Goal: Complete application form: Complete application form

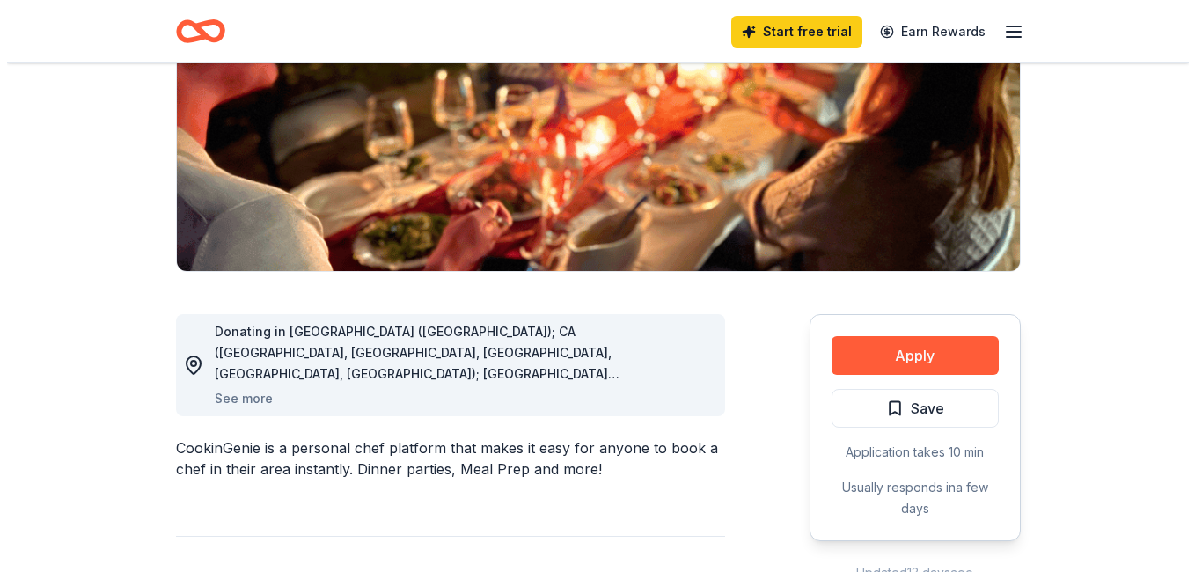
scroll to position [264, 0]
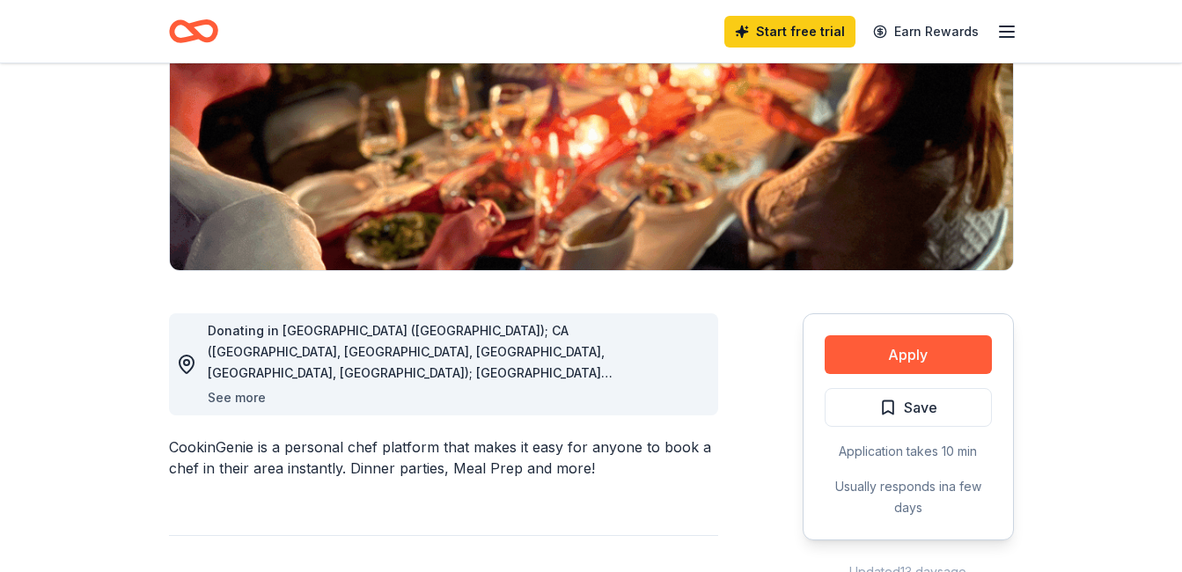
click at [251, 397] on button "See more" at bounding box center [237, 397] width 58 height 21
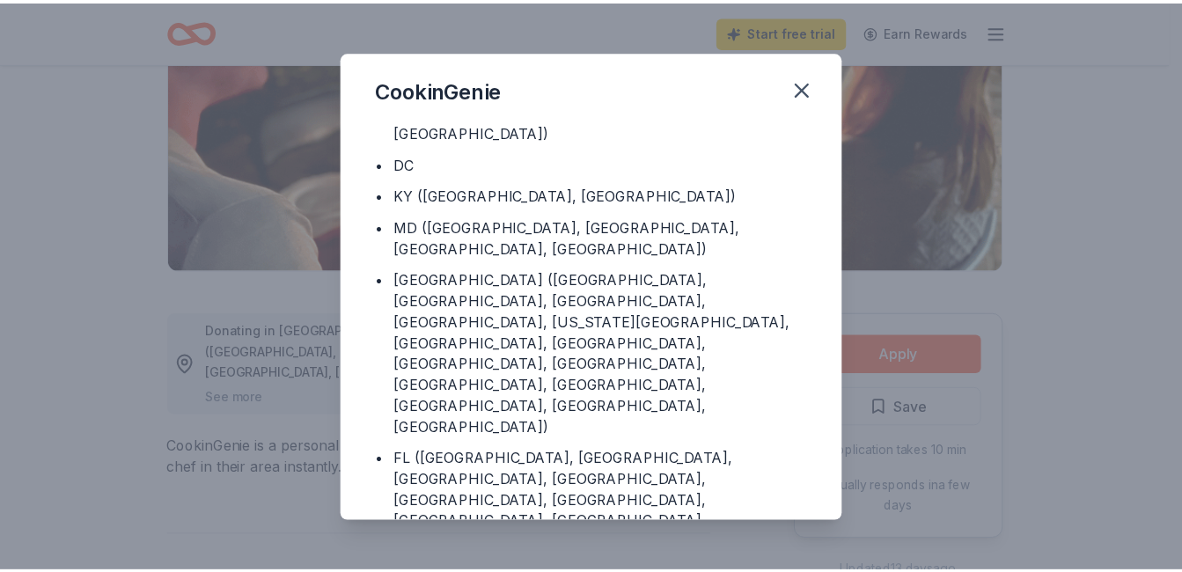
scroll to position [254, 0]
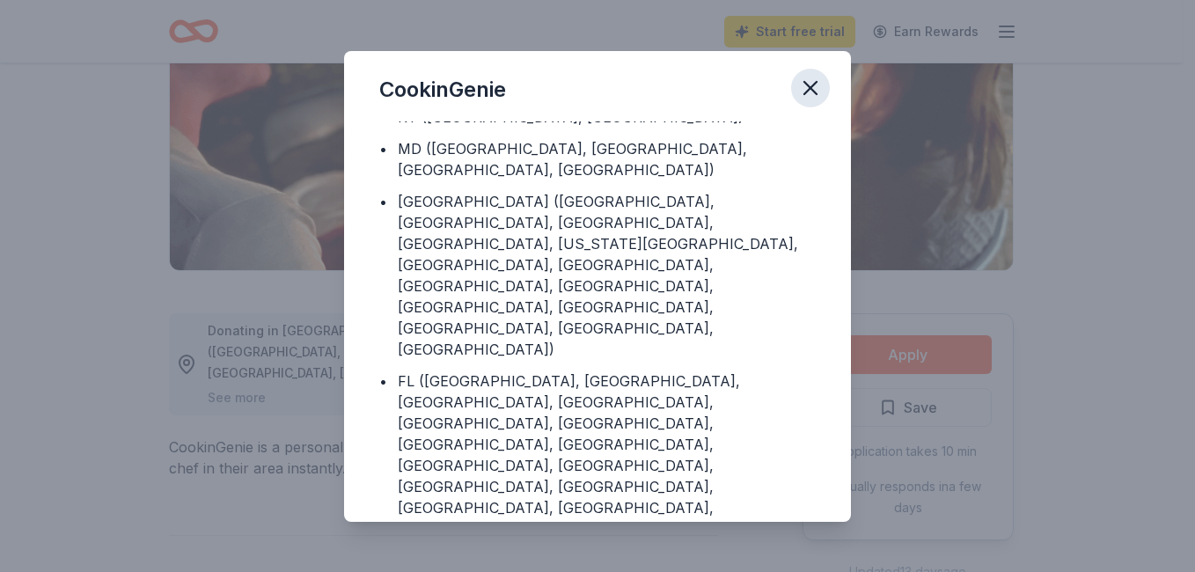
click at [813, 86] on icon "button" at bounding box center [810, 88] width 12 height 12
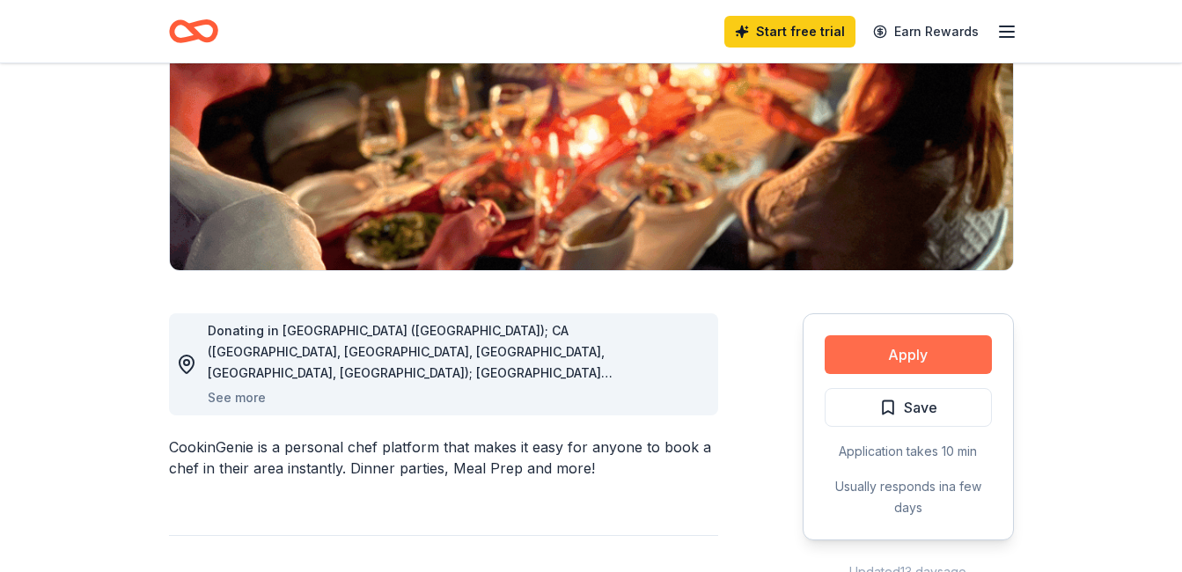
click at [864, 357] on button "Apply" at bounding box center [908, 354] width 167 height 39
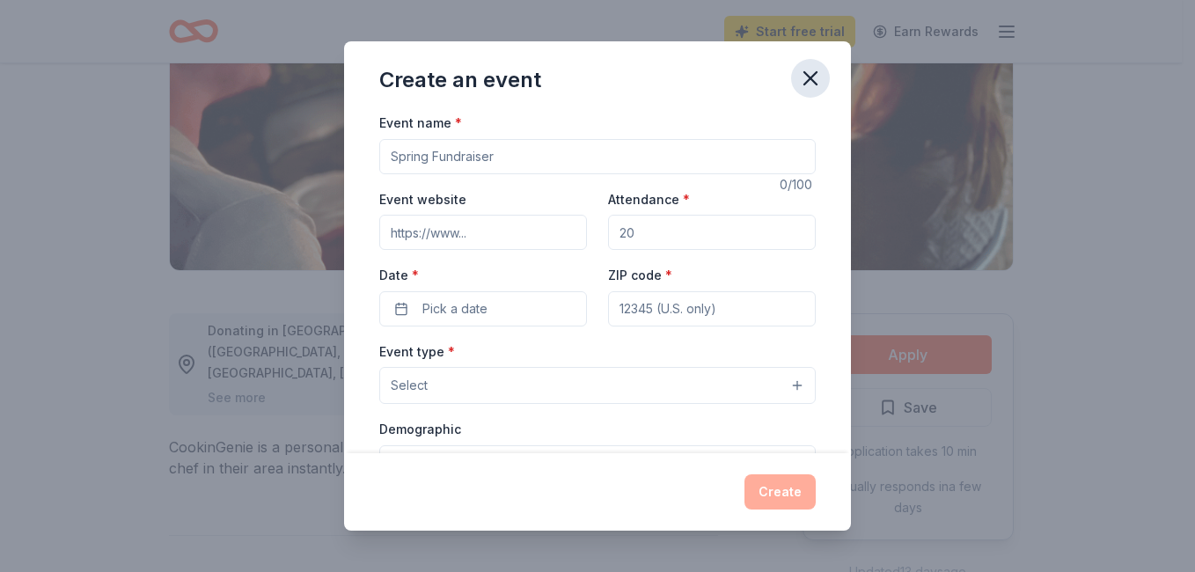
click at [810, 77] on icon "button" at bounding box center [810, 78] width 12 height 12
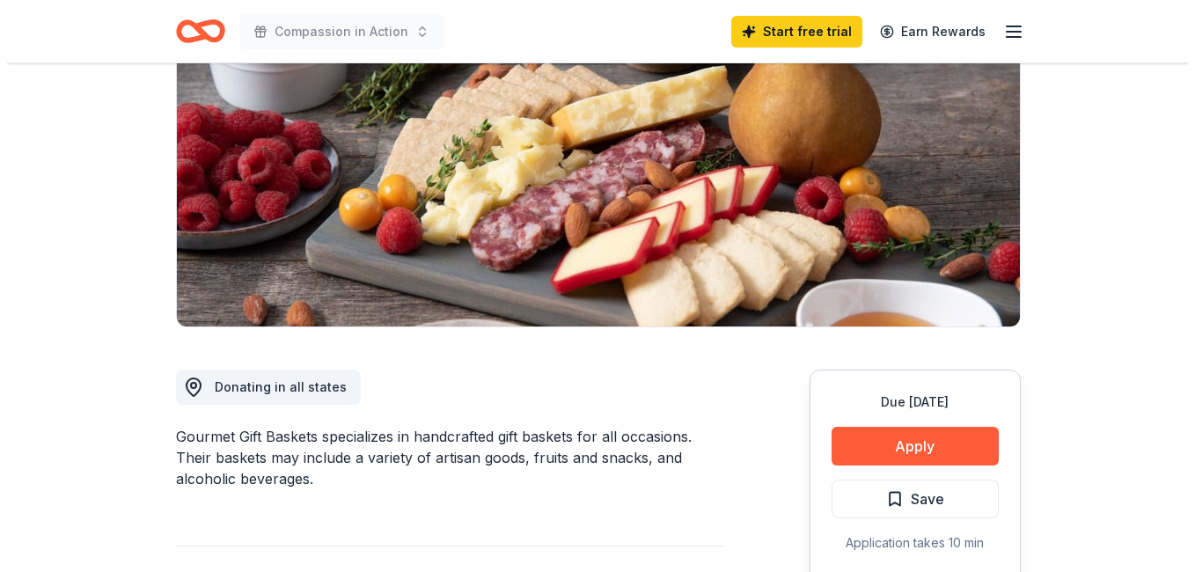
scroll to position [352, 0]
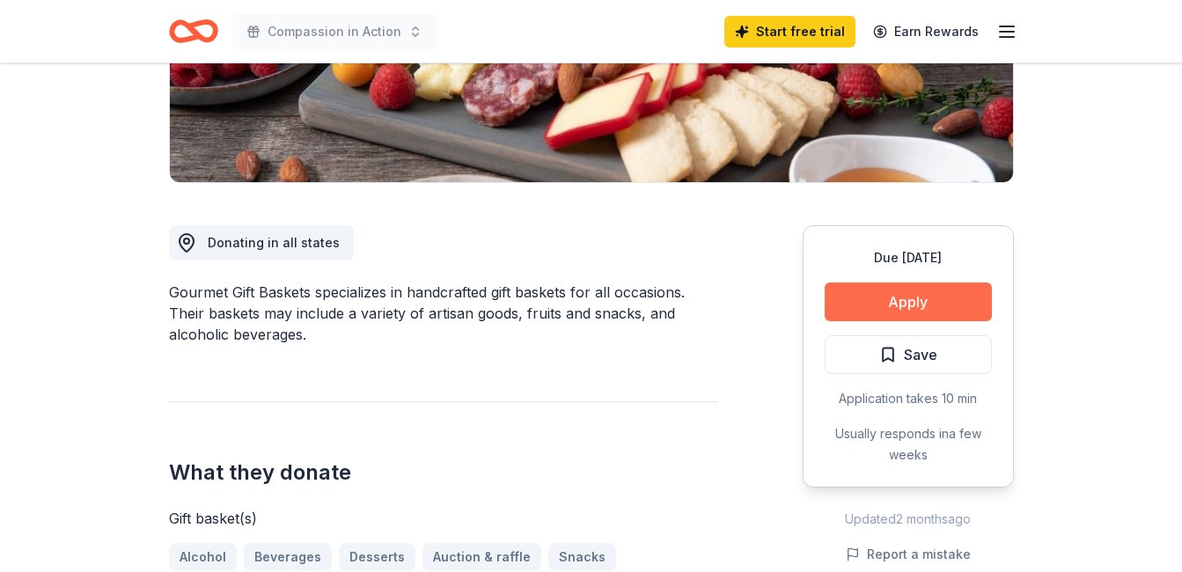
click at [891, 298] on button "Apply" at bounding box center [908, 301] width 167 height 39
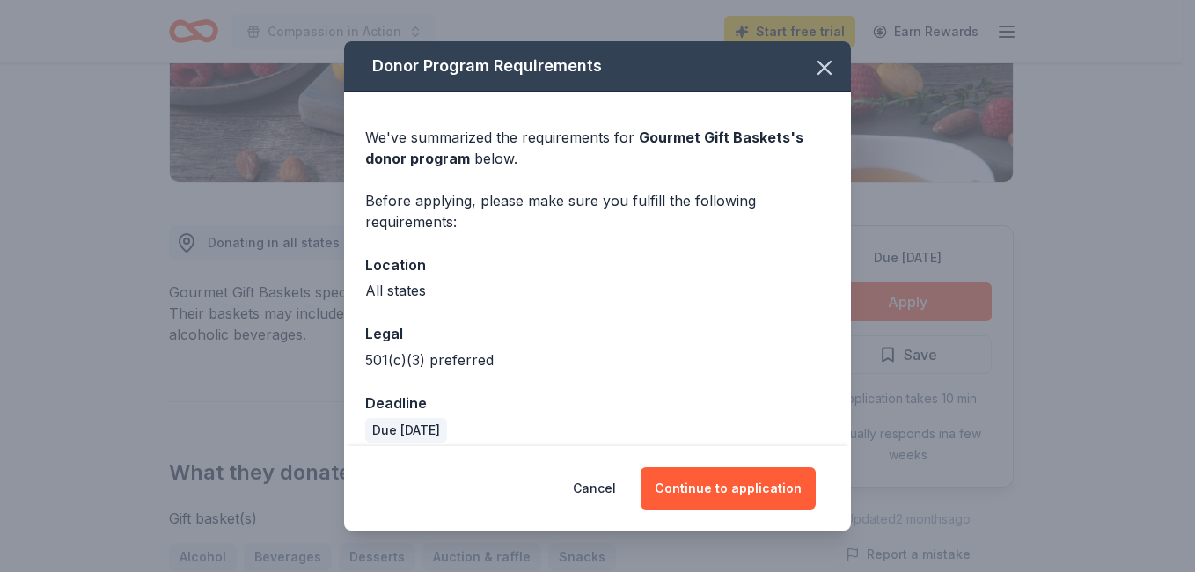
scroll to position [18, 0]
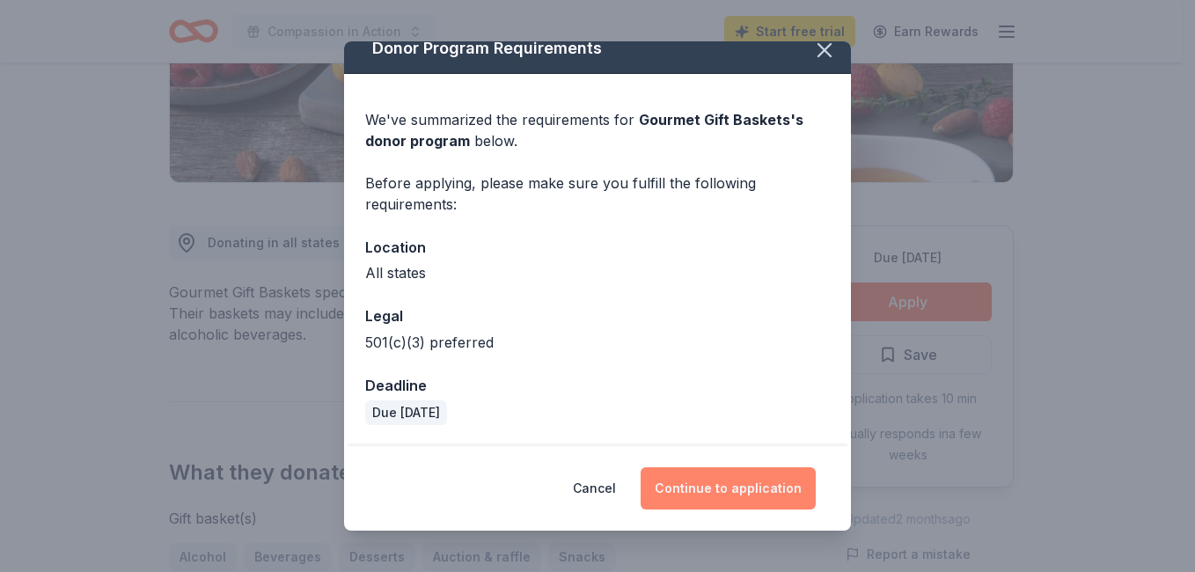
click at [737, 490] on button "Continue to application" at bounding box center [728, 488] width 175 height 42
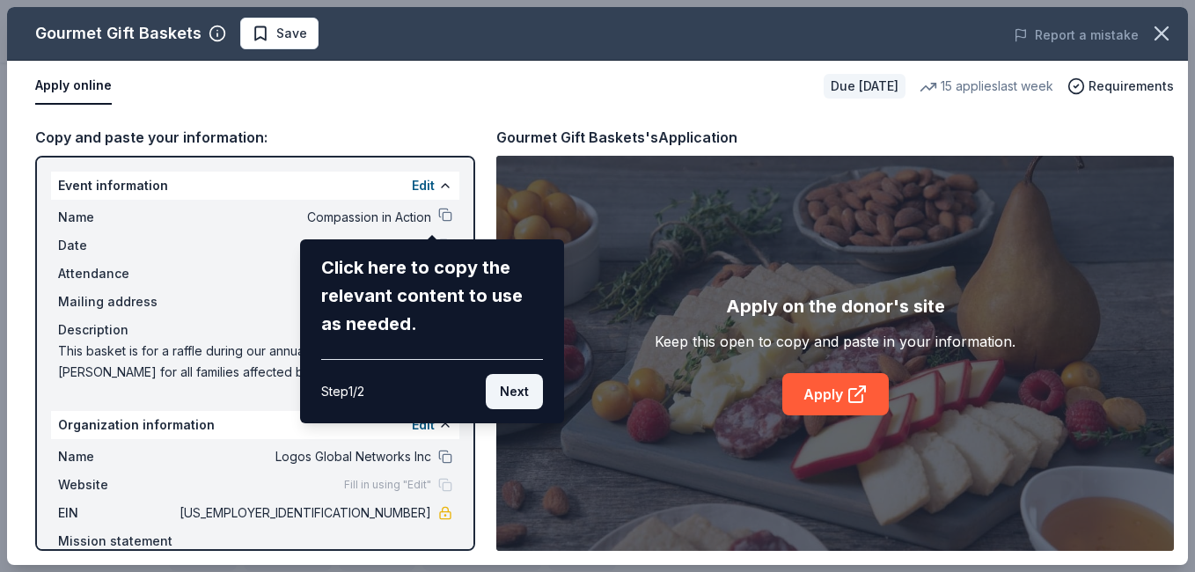
click at [524, 390] on button "Next" at bounding box center [514, 391] width 57 height 35
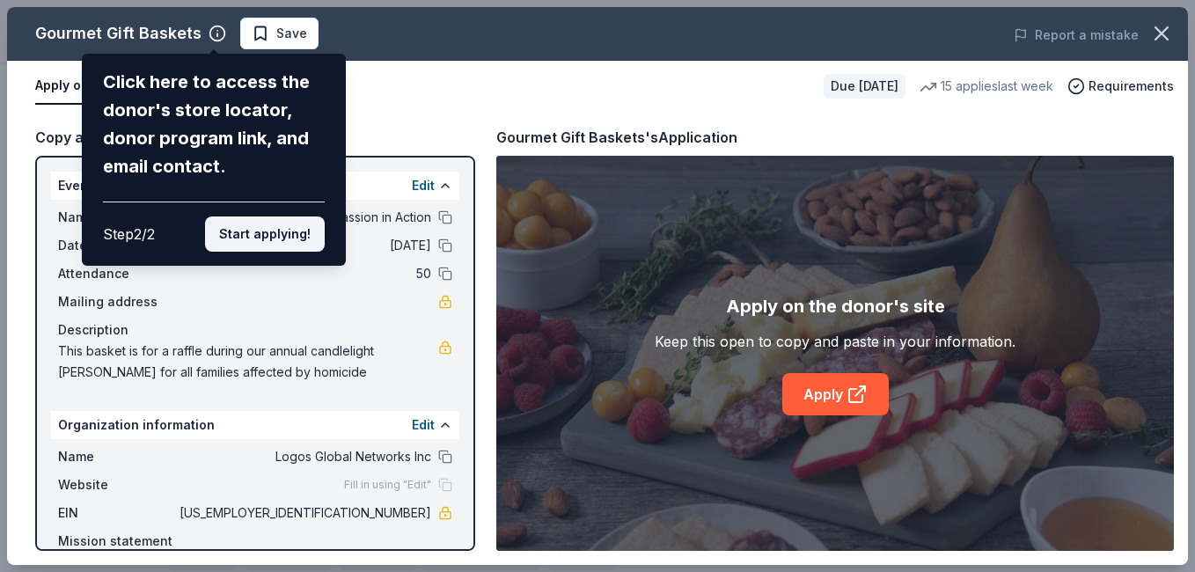
click at [282, 237] on button "Start applying!" at bounding box center [265, 233] width 120 height 35
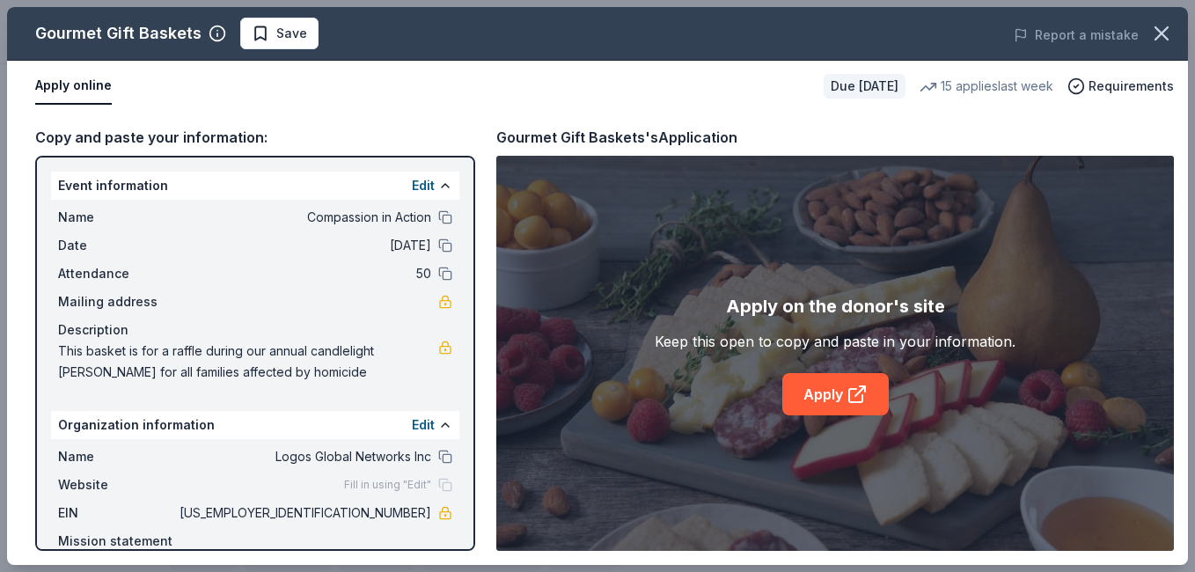
scroll to position [45, 0]
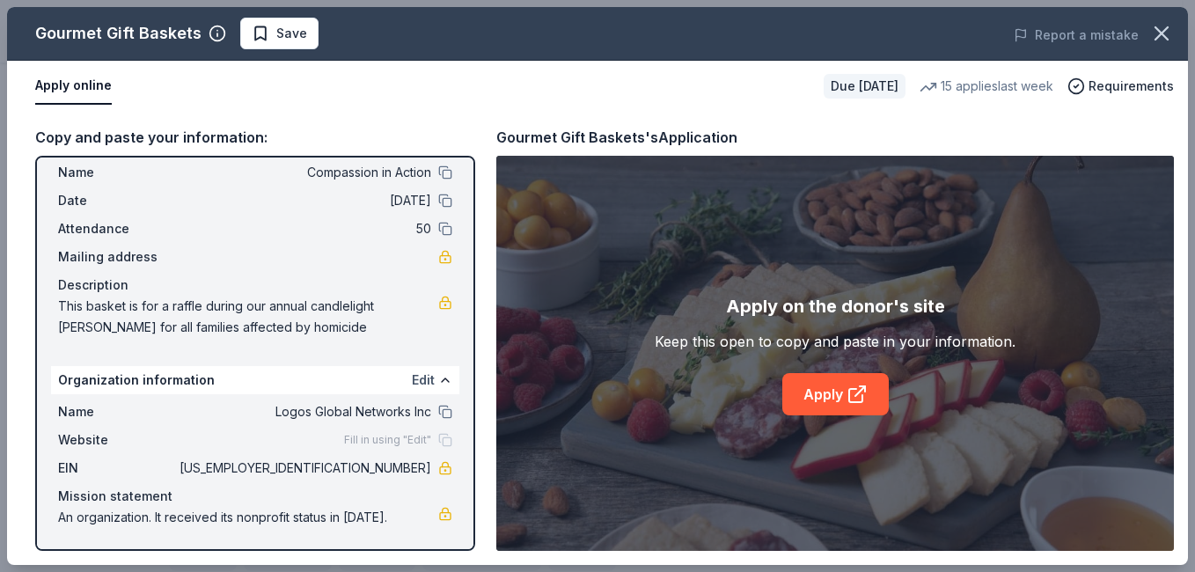
click at [412, 383] on button "Edit" at bounding box center [423, 380] width 23 height 21
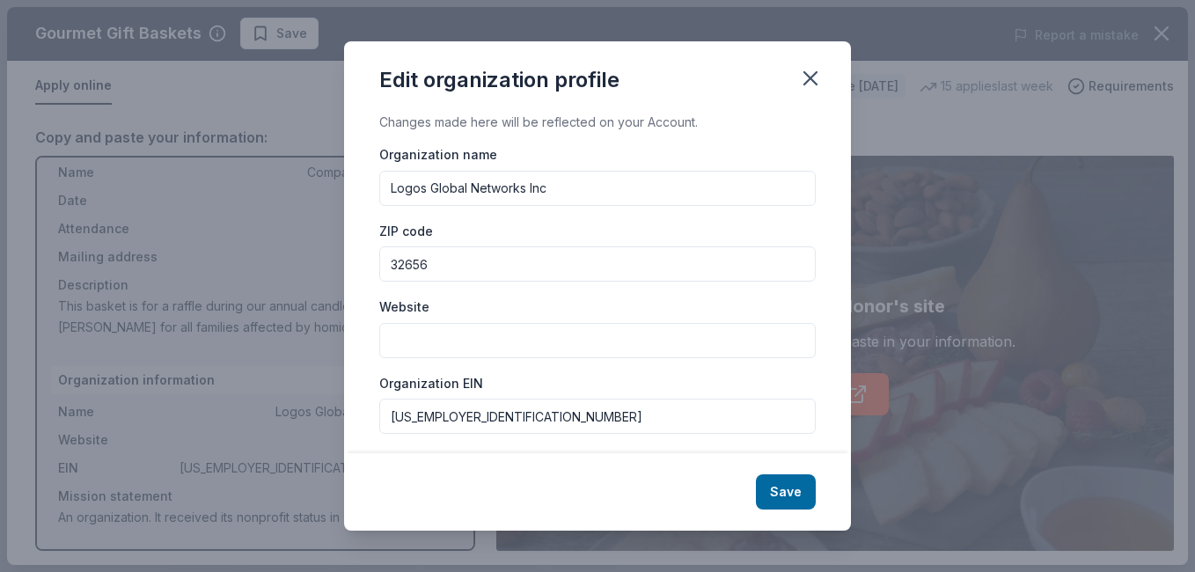
drag, startPoint x: 387, startPoint y: 188, endPoint x: 607, endPoint y: 189, distance: 220.0
click at [605, 188] on input "Logos Global Networks Inc" at bounding box center [597, 188] width 436 height 35
type input "Compassionate Warriors, Inc"
click at [543, 334] on input "Website" at bounding box center [597, 340] width 436 height 35
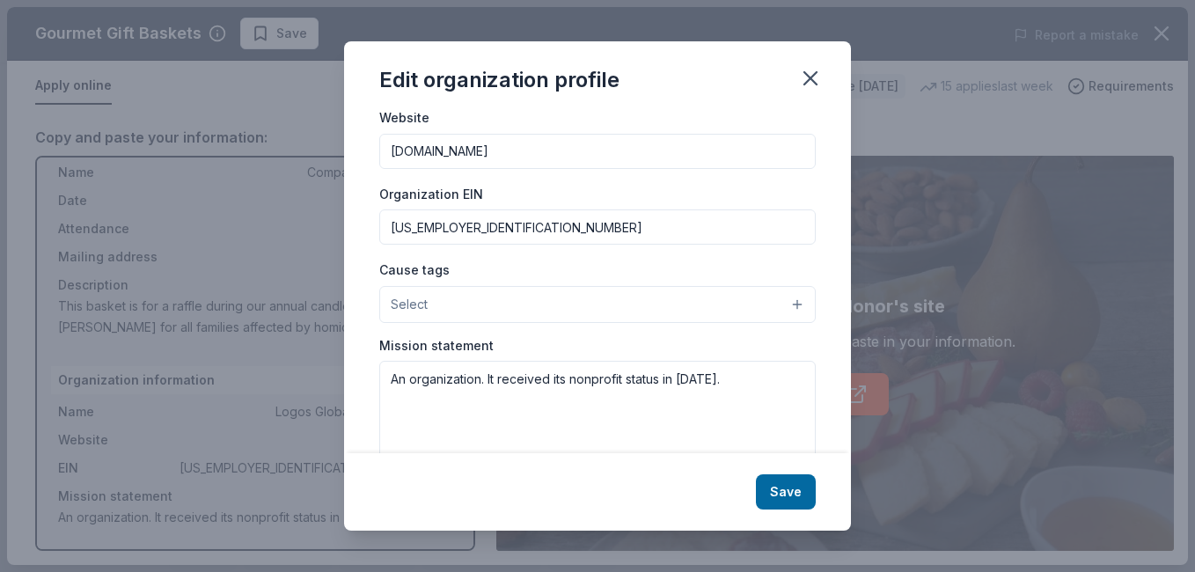
scroll to position [246, 0]
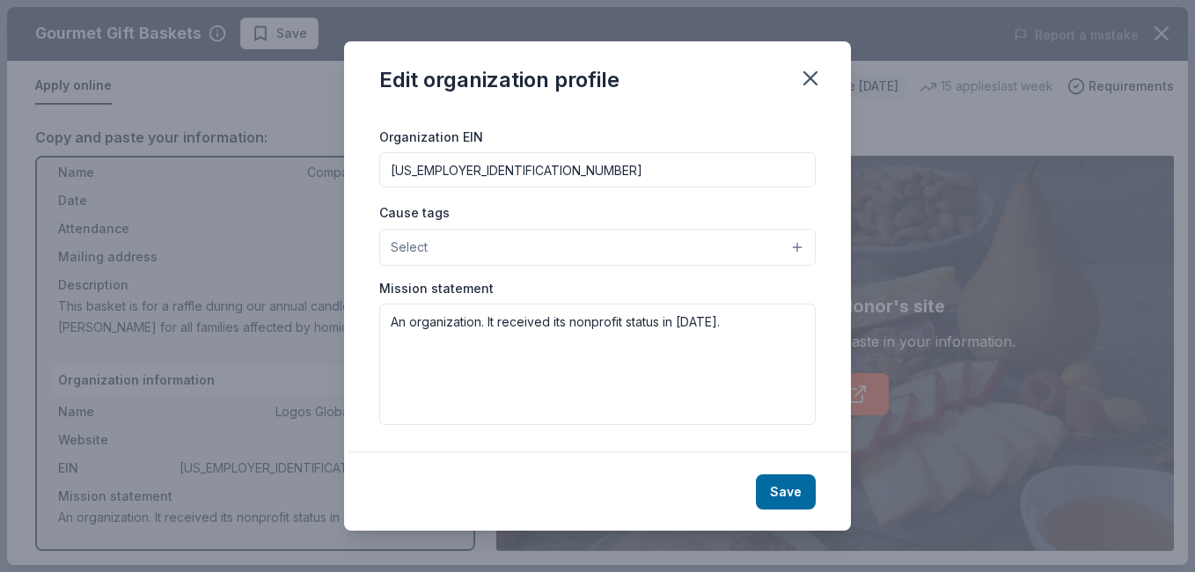
type input "[DOMAIN_NAME]"
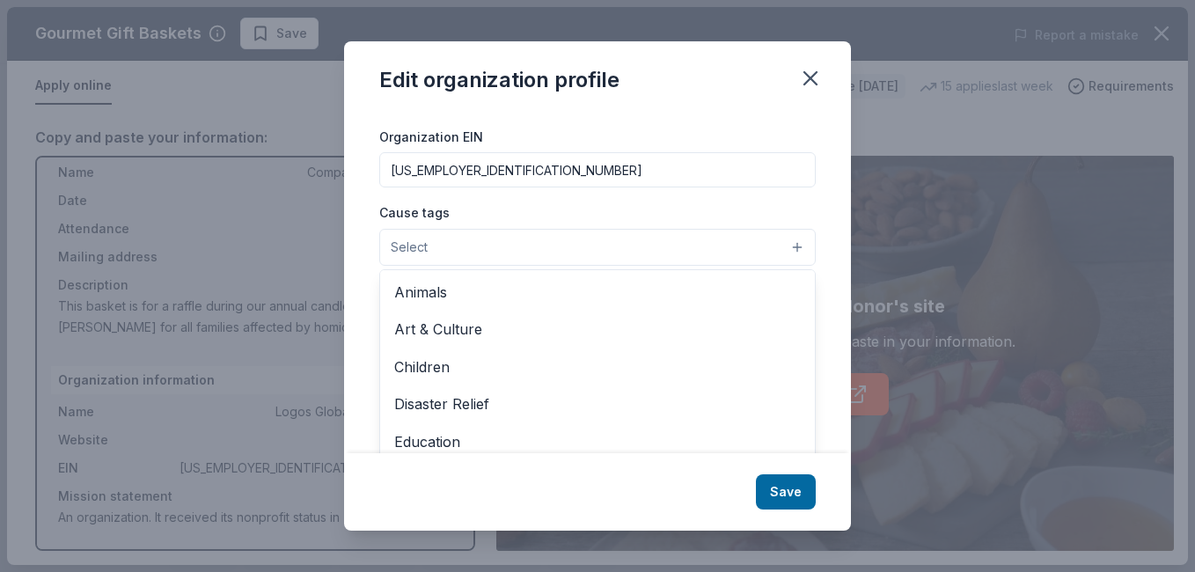
click at [782, 247] on button "Select" at bounding box center [597, 247] width 436 height 37
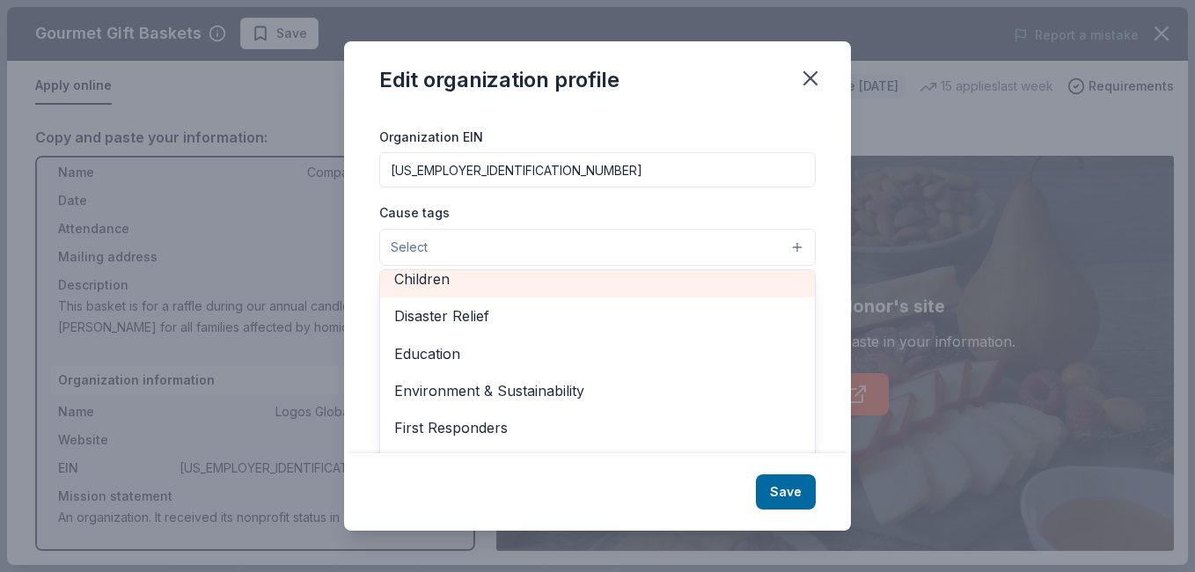
scroll to position [78, 0]
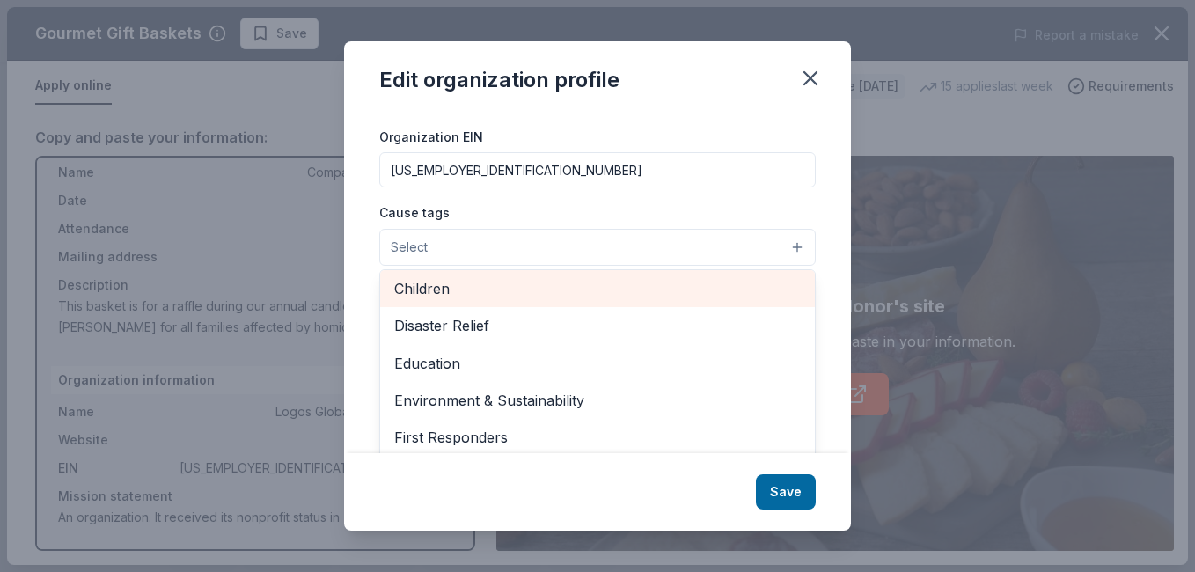
click at [677, 285] on span "Children" at bounding box center [597, 288] width 407 height 23
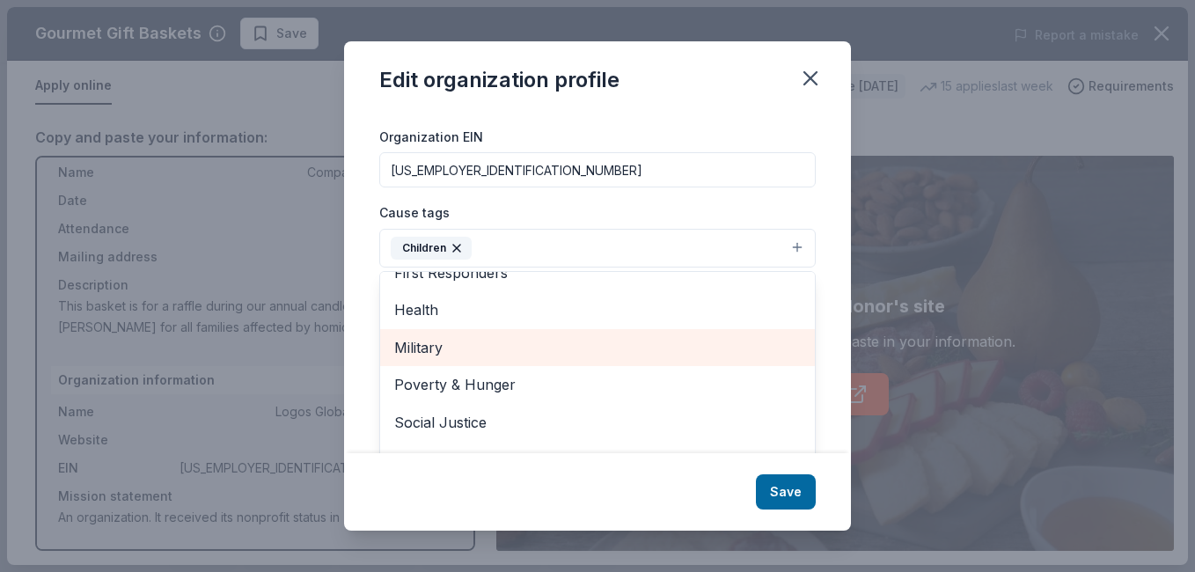
scroll to position [275, 0]
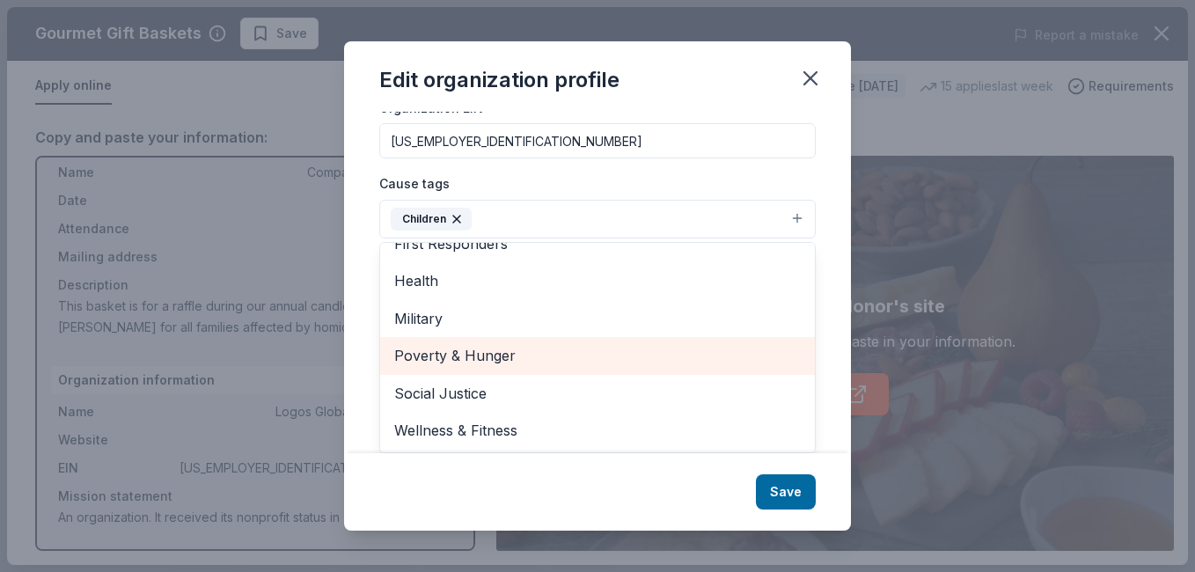
click at [658, 358] on span "Poverty & Hunger" at bounding box center [597, 355] width 407 height 23
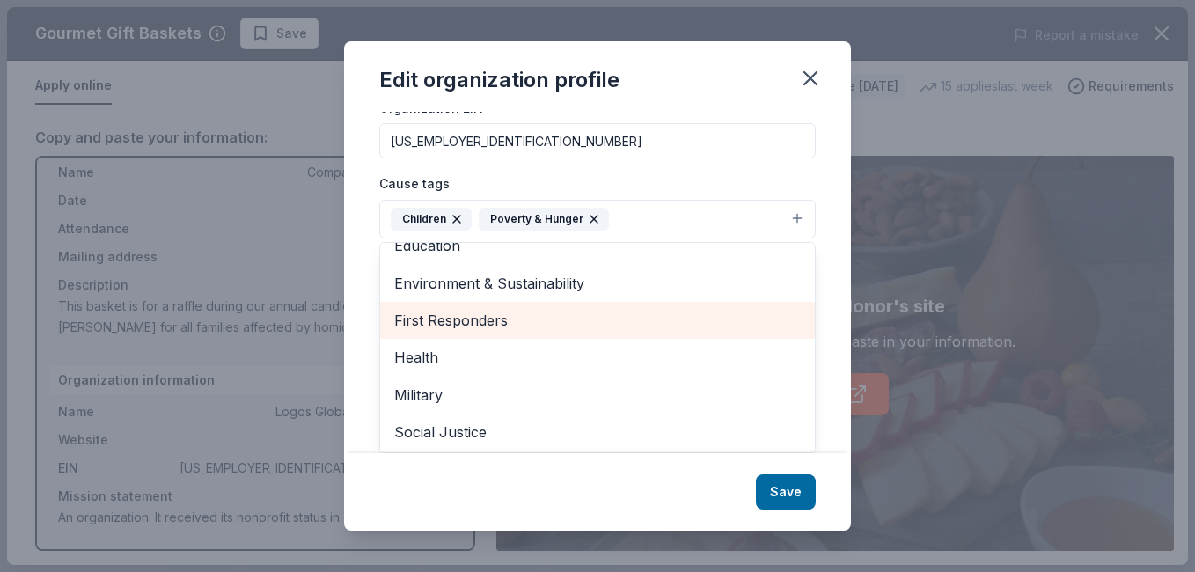
scroll to position [171, 0]
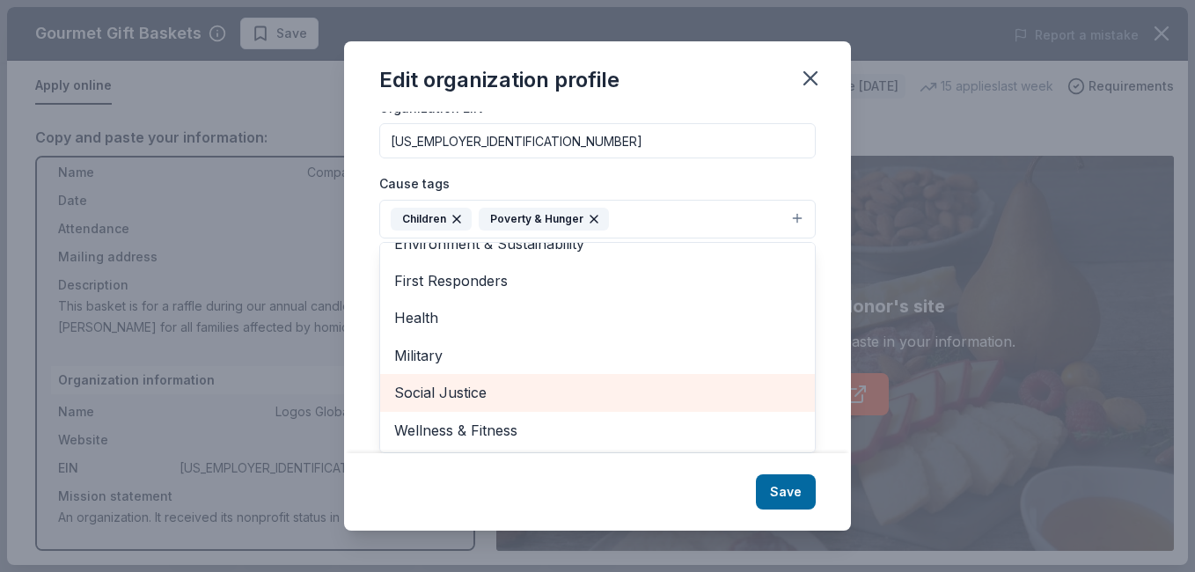
click at [636, 390] on span "Social Justice" at bounding box center [597, 392] width 407 height 23
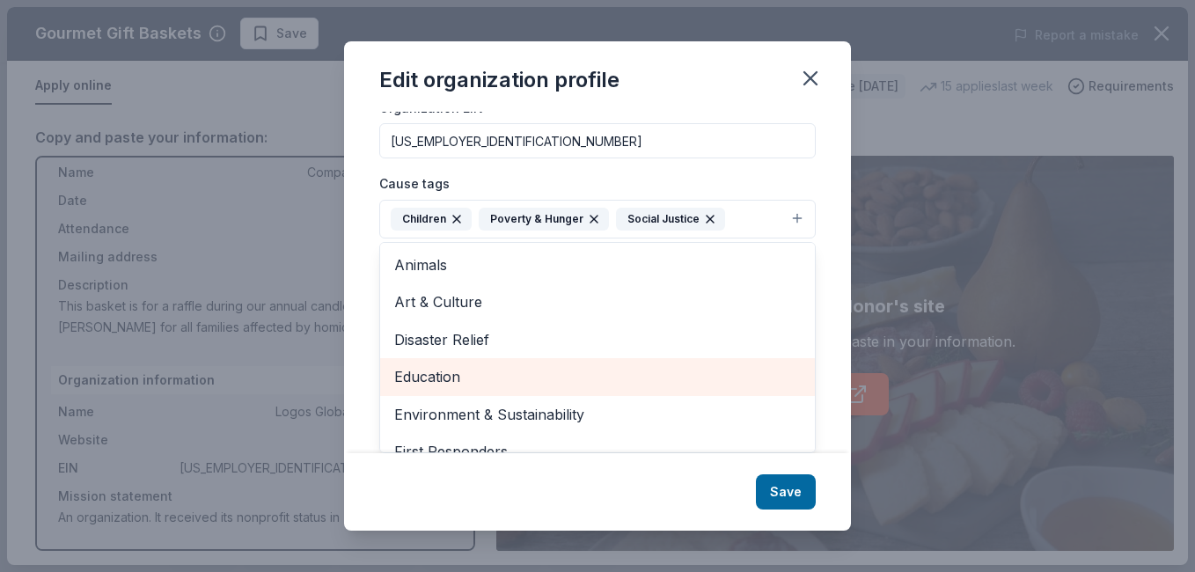
scroll to position [187, 0]
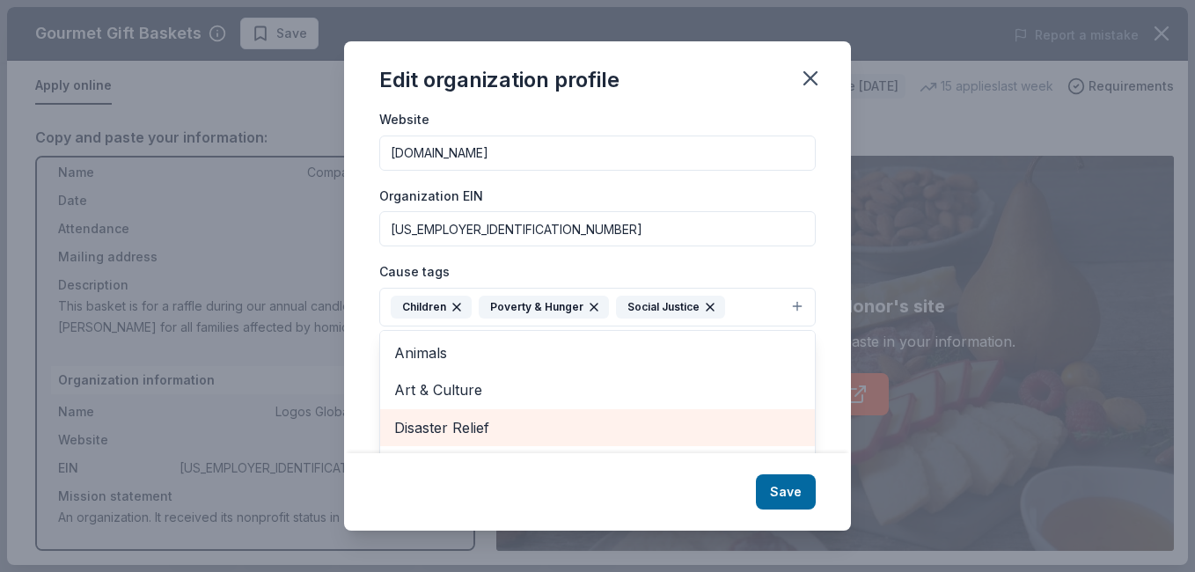
click at [627, 422] on span "Disaster Relief" at bounding box center [597, 427] width 407 height 23
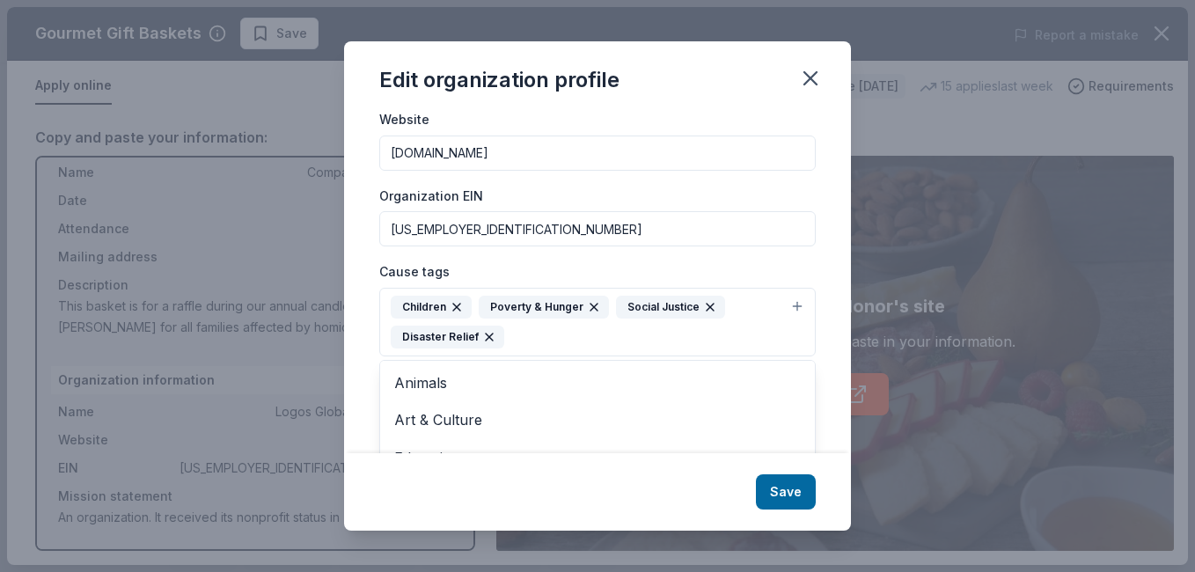
click at [788, 491] on div "Edit organization profile Changes made here will be reflected on your Account. …" at bounding box center [597, 285] width 507 height 489
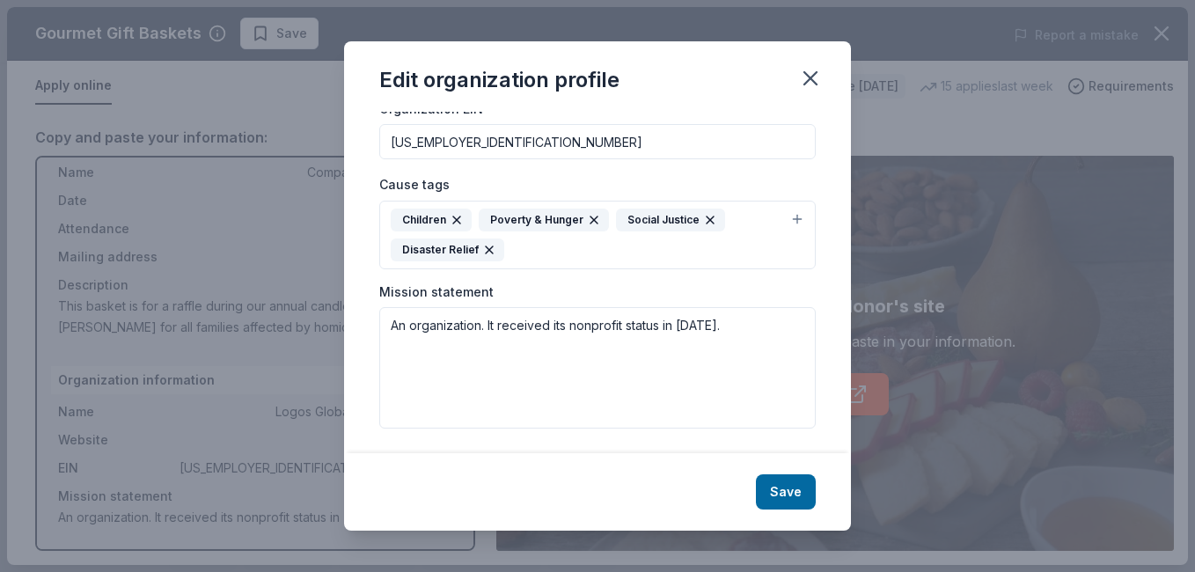
scroll to position [278, 0]
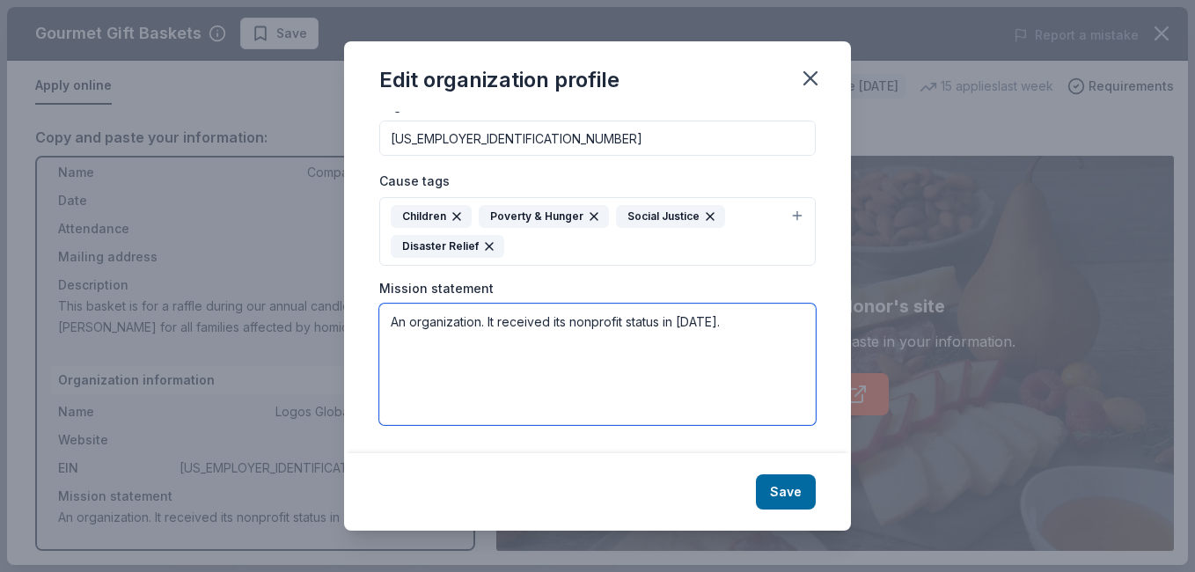
drag, startPoint x: 388, startPoint y: 321, endPoint x: 759, endPoint y: 334, distance: 371.6
click at [759, 334] on textarea "An organization. It received its nonprofit status in [DATE]." at bounding box center [597, 364] width 436 height 121
click at [726, 328] on textarea "An organization. It received its nonprofit status in [DATE]." at bounding box center [597, 364] width 436 height 121
paste textarea "To bring positive change to our community by embracing and assisting those faci…"
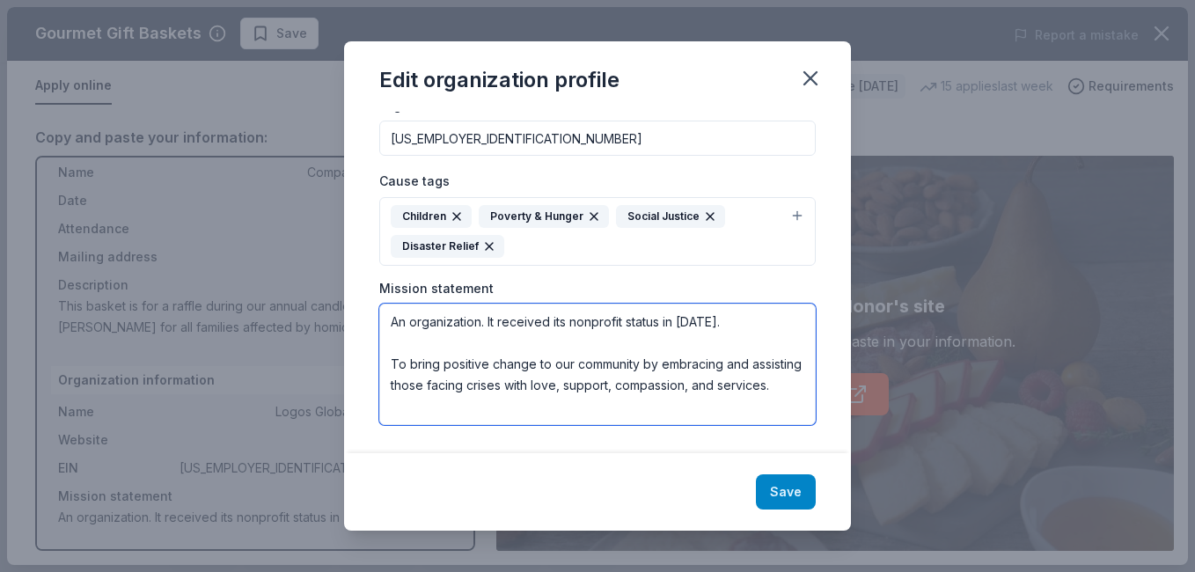
type textarea "An organization. It received its nonprofit status in [DATE]. To bring positive …"
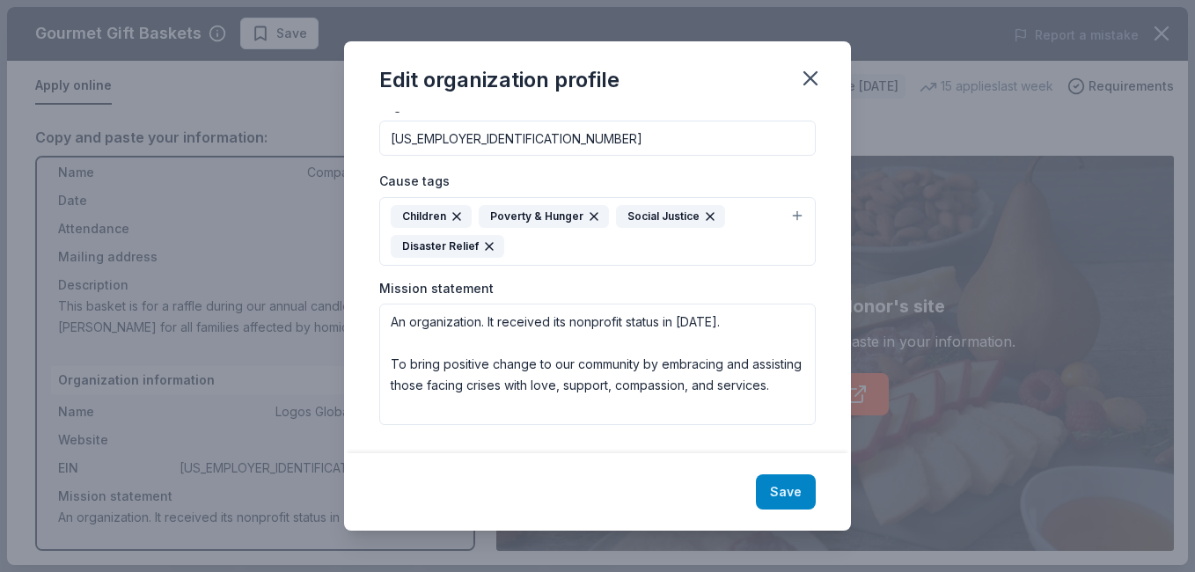
click at [794, 488] on button "Save" at bounding box center [786, 491] width 60 height 35
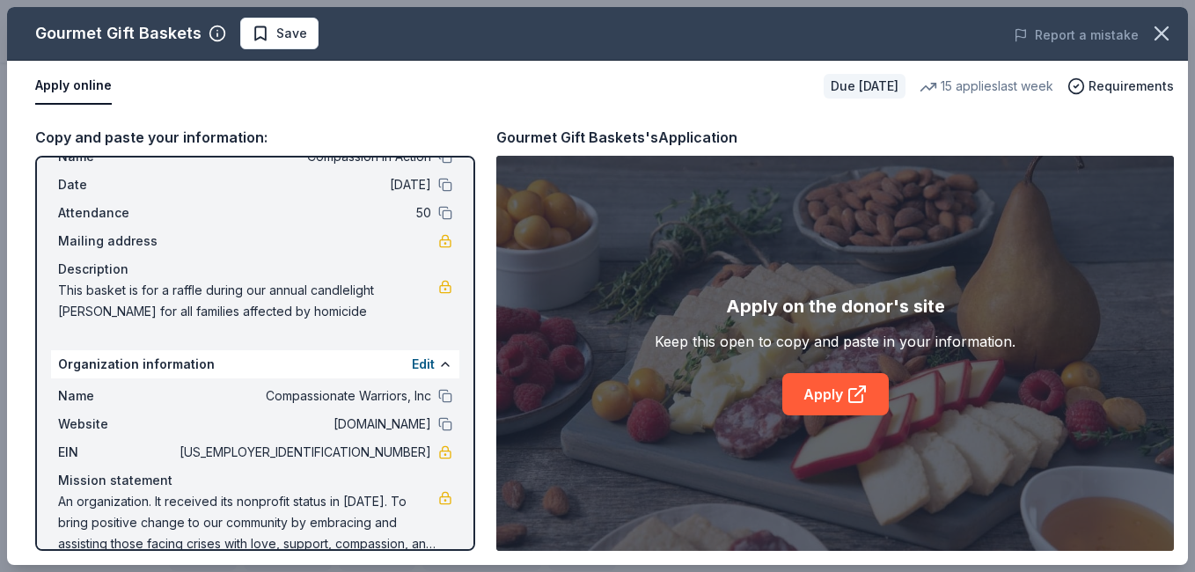
scroll to position [87, 0]
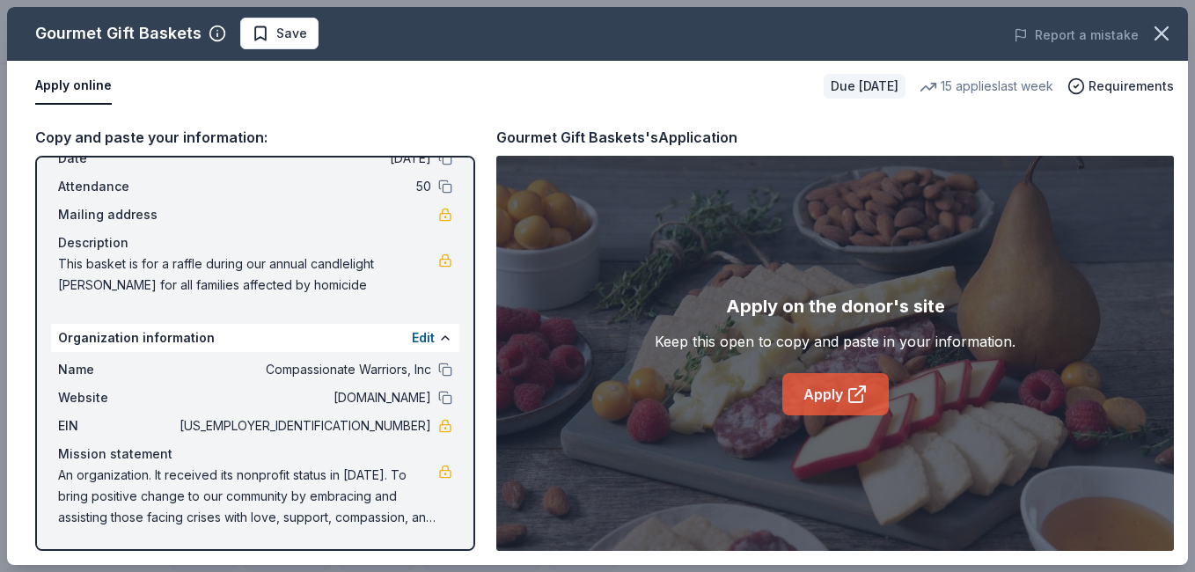
click at [815, 385] on link "Apply" at bounding box center [835, 394] width 106 height 42
click at [302, 31] on button "Save" at bounding box center [279, 34] width 78 height 32
